Goal: Task Accomplishment & Management: Use online tool/utility

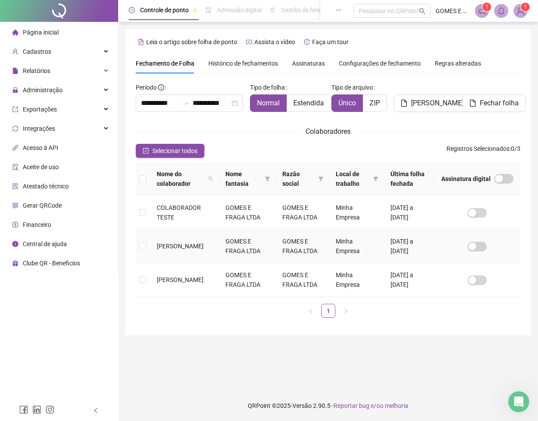
click at [147, 247] on td at bounding box center [143, 247] width 14 height 34
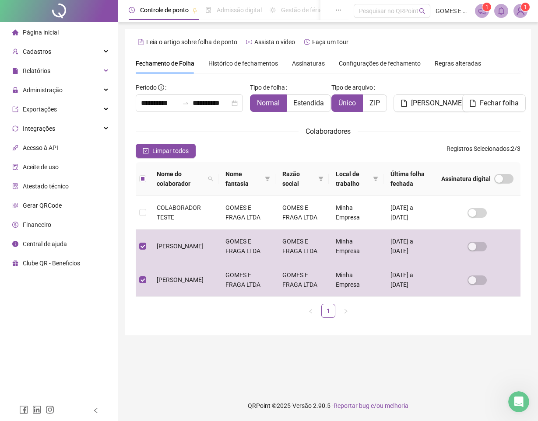
click at [39, 32] on span "Página inicial" at bounding box center [41, 32] width 36 height 7
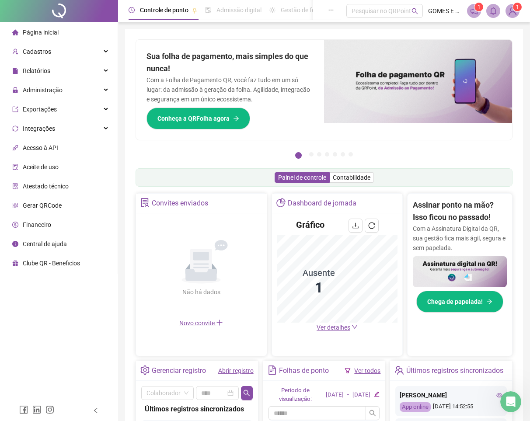
click at [510, 12] on img at bounding box center [512, 10] width 13 height 13
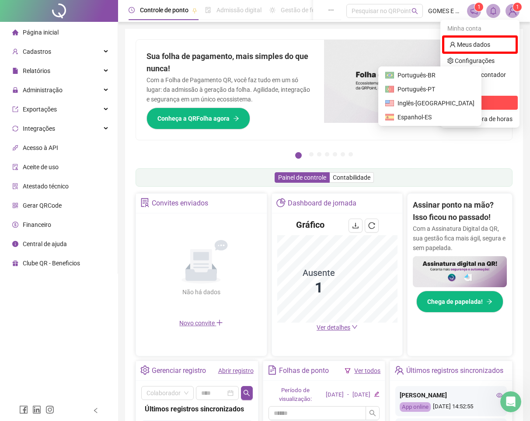
click at [459, 103] on span "Sair" at bounding box center [460, 102] width 11 height 7
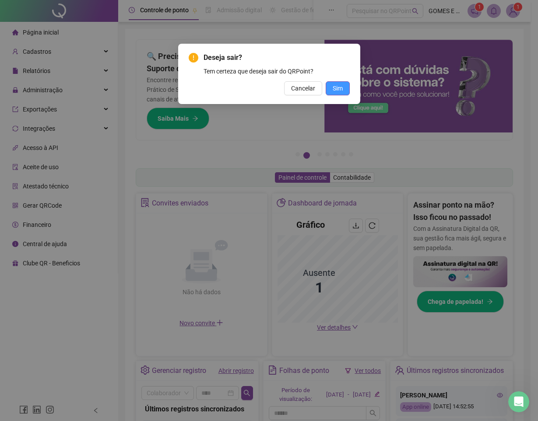
click at [331, 83] on button "Sim" at bounding box center [338, 88] width 24 height 14
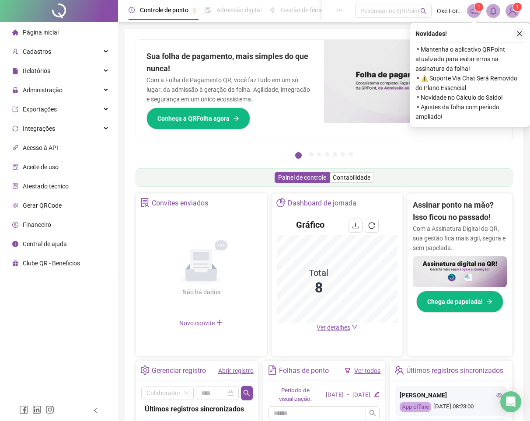
click at [523, 32] on button "button" at bounding box center [520, 33] width 11 height 11
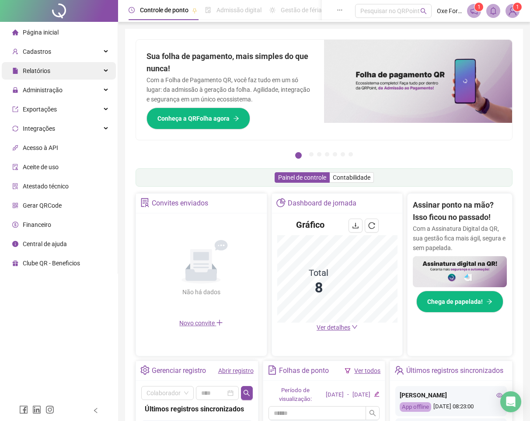
click at [74, 74] on div "Relatórios" at bounding box center [59, 71] width 114 height 18
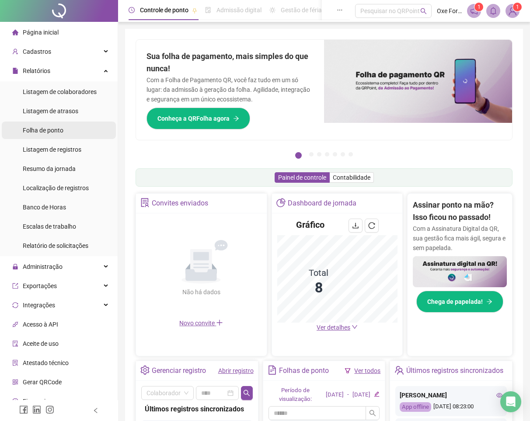
click at [72, 125] on li "Folha de ponto" at bounding box center [59, 131] width 114 height 18
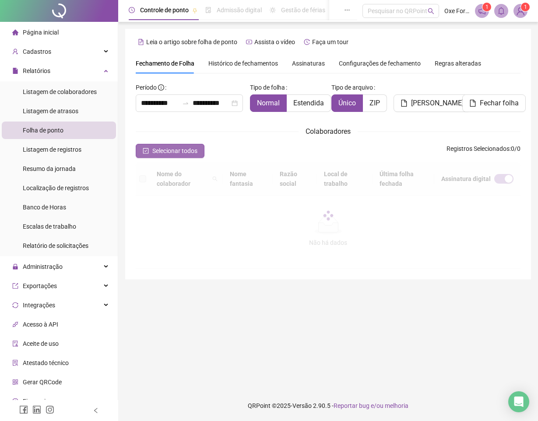
click at [143, 151] on icon "check-square" at bounding box center [146, 151] width 6 height 6
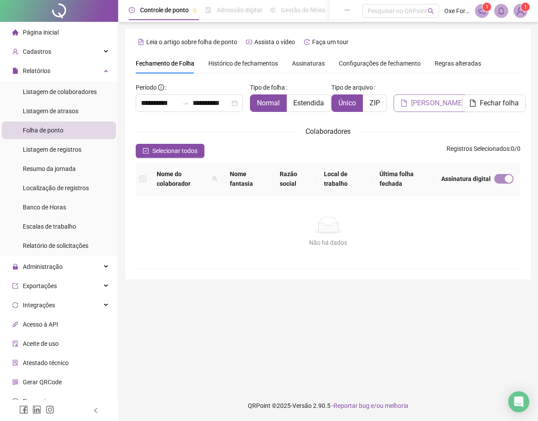
click at [435, 102] on span "[PERSON_NAME]" at bounding box center [437, 103] width 53 height 11
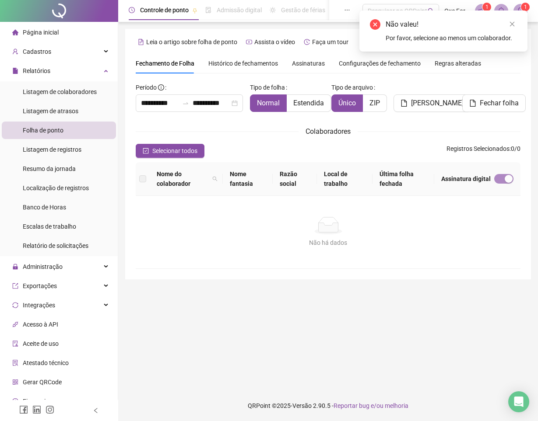
click at [234, 130] on div "Colaboradores" at bounding box center [328, 131] width 385 height 11
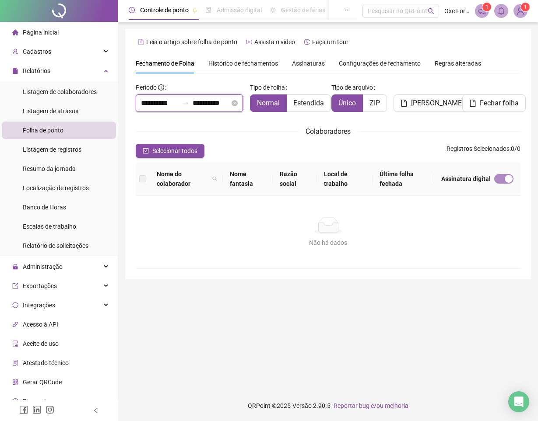
click at [167, 103] on input "**********" at bounding box center [160, 103] width 38 height 11
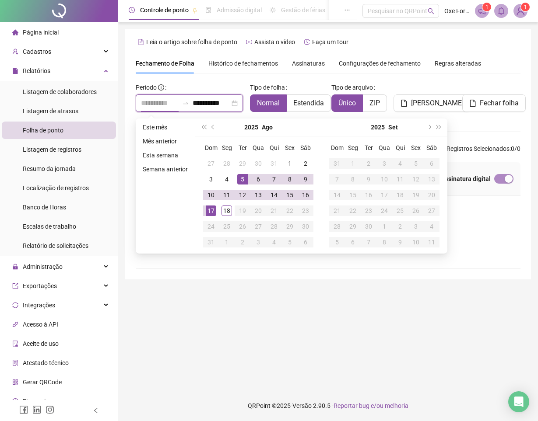
type input "**********"
click at [154, 211] on ul "Este mês Mês anterior Esta semana Semana anterior" at bounding box center [166, 186] width 60 height 135
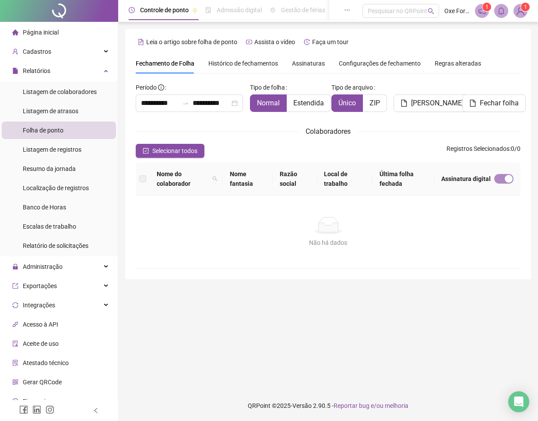
click at [202, 332] on main "**********" at bounding box center [328, 206] width 406 height 355
click at [46, 49] on span "Cadastros" at bounding box center [37, 51] width 28 height 7
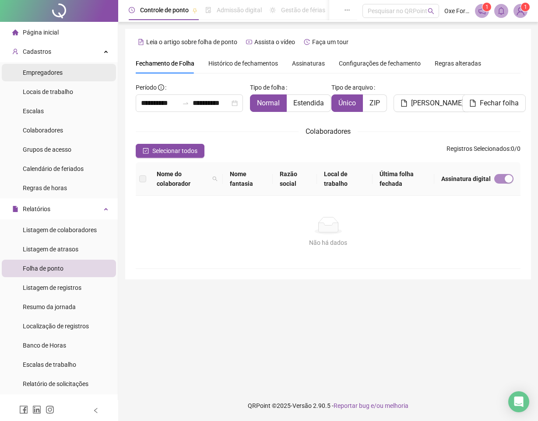
click at [56, 79] on div "Empregadores" at bounding box center [43, 73] width 40 height 18
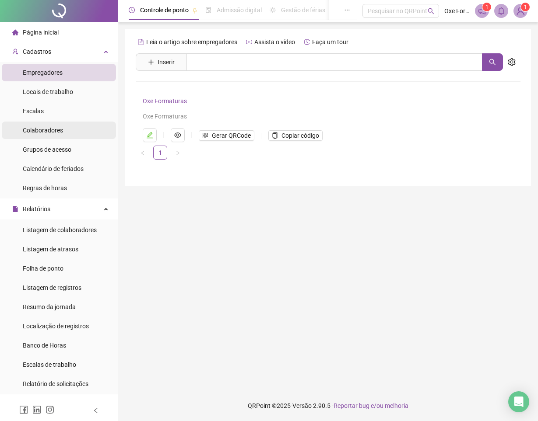
click at [67, 133] on li "Colaboradores" at bounding box center [59, 131] width 114 height 18
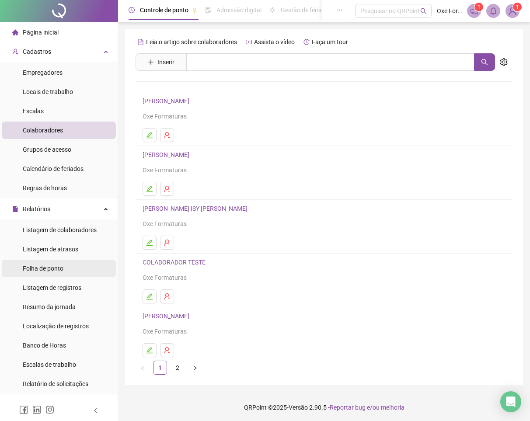
click at [75, 273] on li "Folha de ponto" at bounding box center [59, 269] width 114 height 18
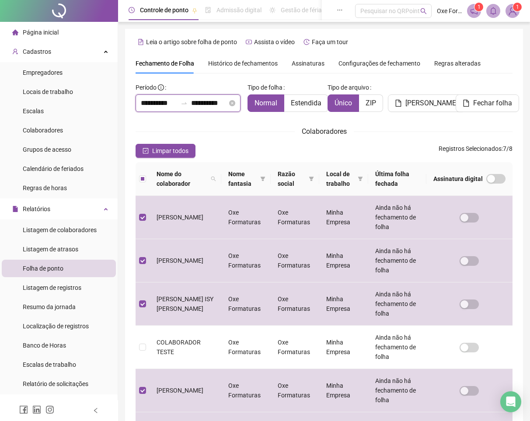
click at [170, 101] on input "**********" at bounding box center [159, 103] width 36 height 11
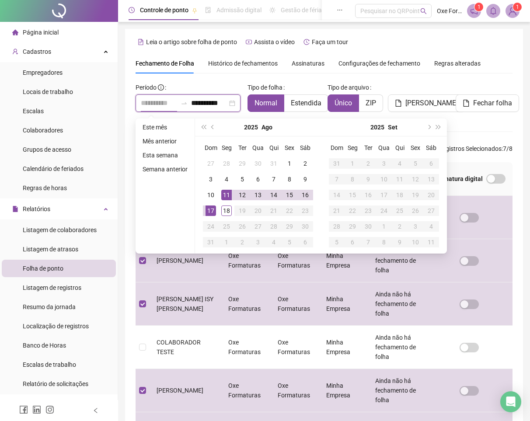
type input "**********"
click at [225, 195] on div "11" at bounding box center [226, 195] width 11 height 11
type input "**********"
click at [492, 73] on div "Fechamento de Folha Histórico de fechamentos Assinaturas Configurações de fecha…" at bounding box center [324, 63] width 377 height 20
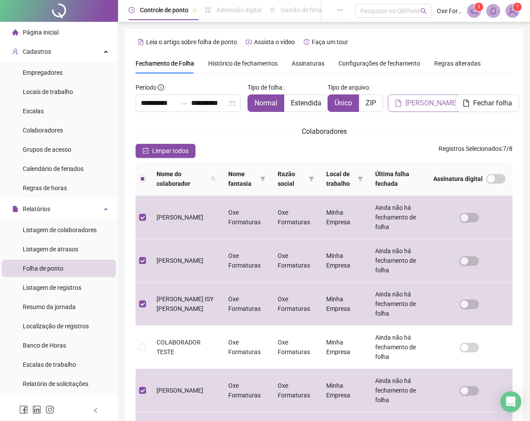
click at [436, 105] on span "[PERSON_NAME]" at bounding box center [432, 103] width 53 height 11
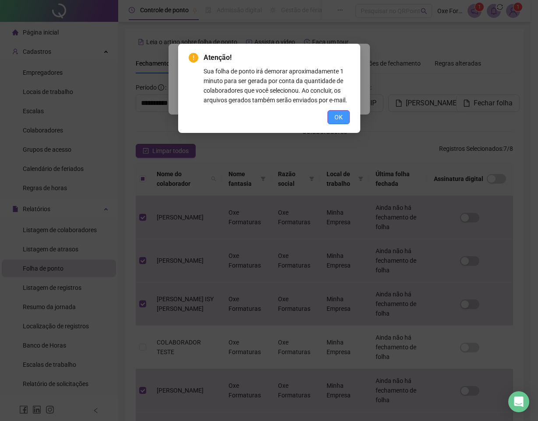
click at [330, 113] on button "OK" at bounding box center [338, 117] width 22 height 14
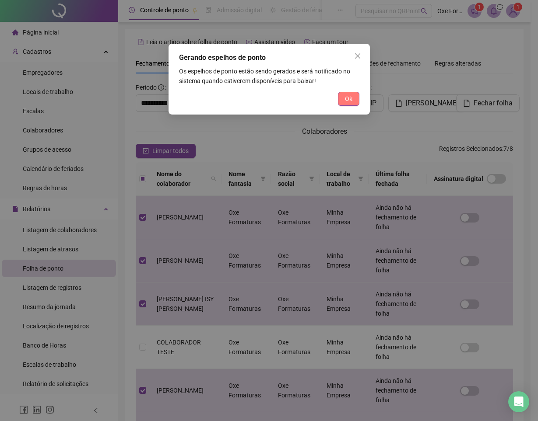
click at [351, 102] on span "Ok" at bounding box center [348, 99] width 7 height 10
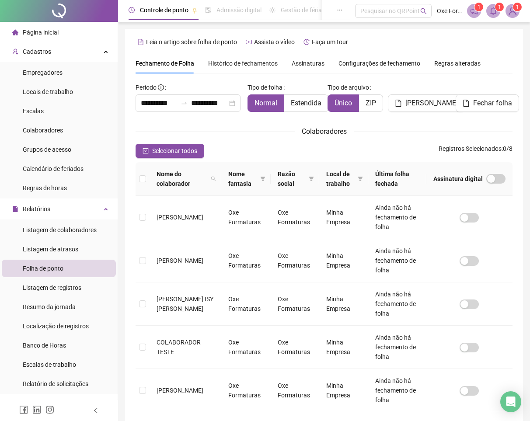
click at [446, 71] on div "Regras alteradas" at bounding box center [458, 63] width 46 height 20
click at [494, 9] on icon "bell" at bounding box center [494, 11] width 8 height 8
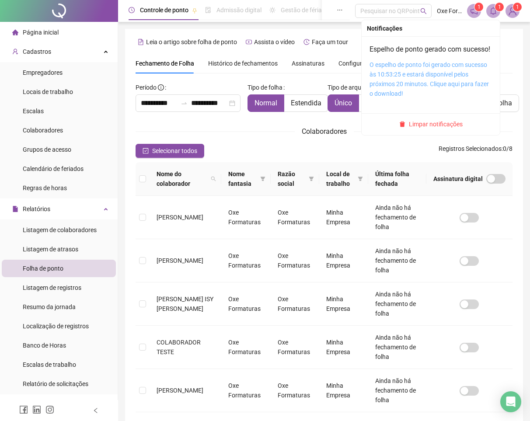
click at [450, 78] on link "O espelho de ponto foi gerado com sucesso às 10:53:25 e estará disponível pelos…" at bounding box center [429, 79] width 119 height 36
click at [446, 72] on link "O espelho de ponto foi gerado com sucesso às 10:53:25 e estará disponível pelos…" at bounding box center [429, 79] width 119 height 36
click at [398, 80] on div "O espelho de ponto foi gerado com sucesso às 10:53:25 e estará disponível pelos…" at bounding box center [431, 79] width 123 height 39
click at [411, 72] on link "O espelho de ponto foi gerado com sucesso às 10:53:25 e estará disponível pelos…" at bounding box center [429, 79] width 119 height 36
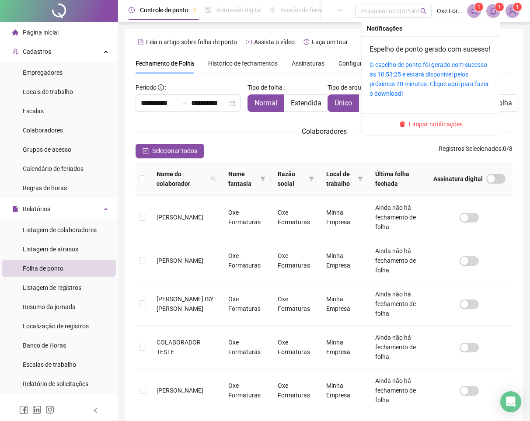
click at [494, 10] on icon "bell" at bounding box center [494, 11] width 8 height 8
